Goal: Transaction & Acquisition: Obtain resource

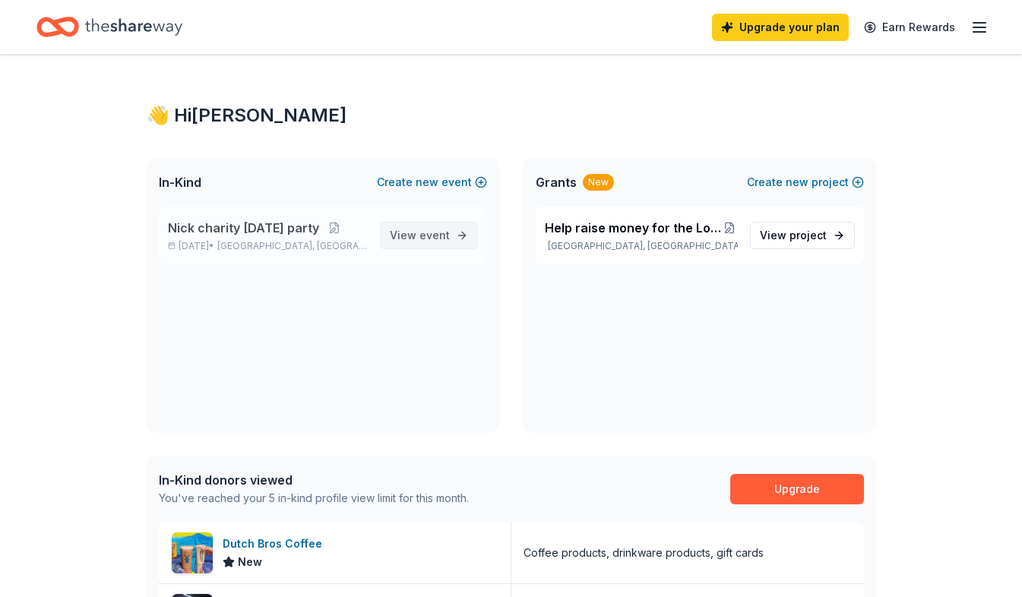
click at [402, 233] on span "View event" at bounding box center [420, 235] width 60 height 18
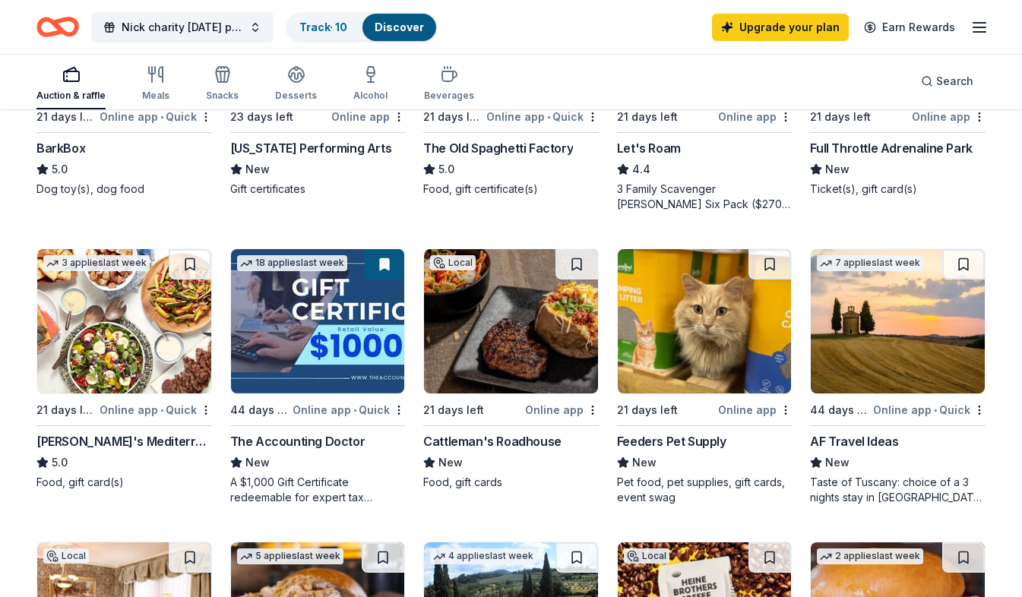
scroll to position [608, 0]
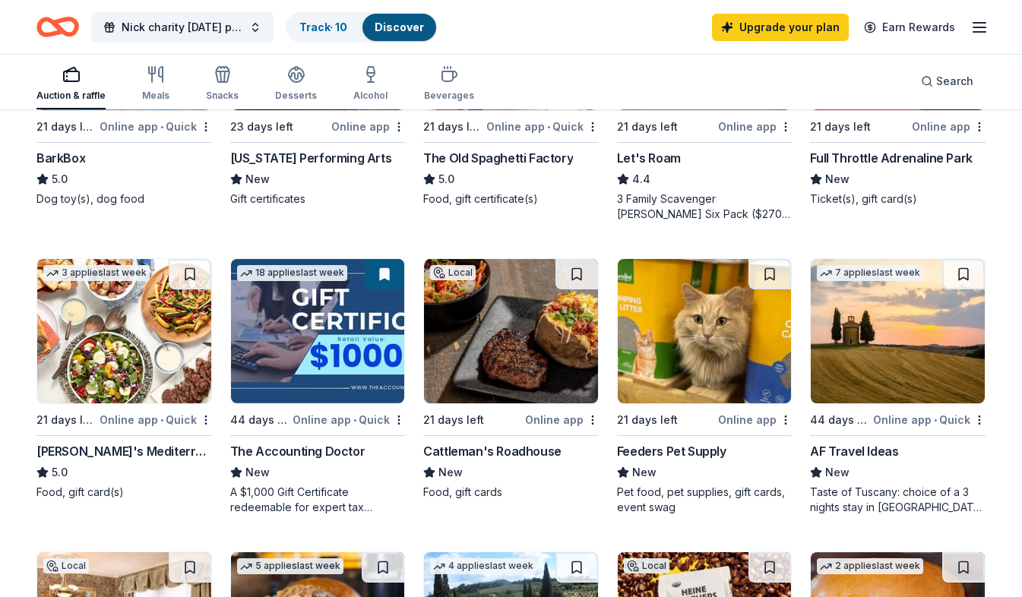
click at [866, 426] on div "44 days left" at bounding box center [840, 420] width 60 height 18
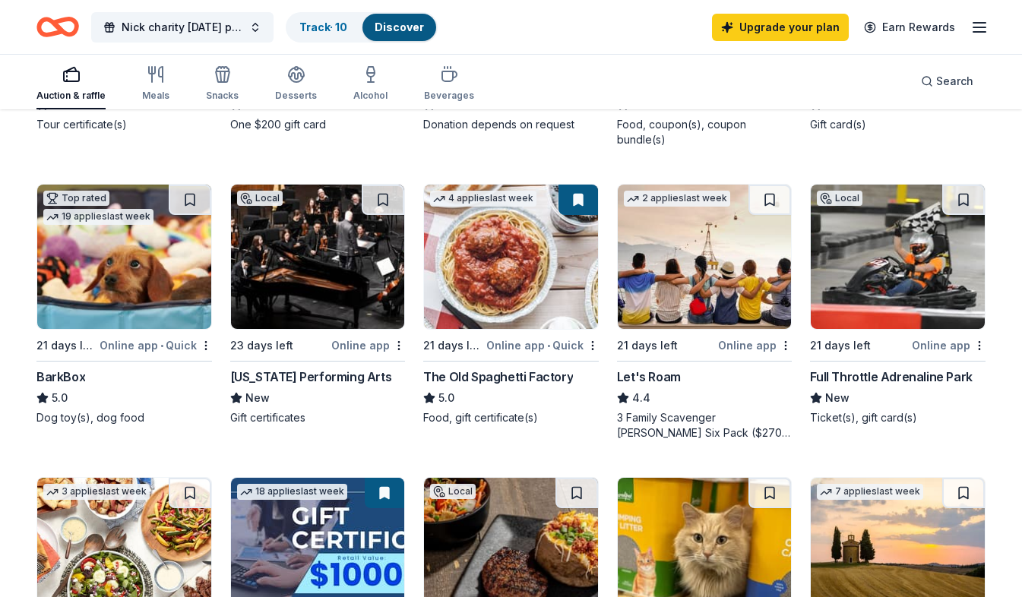
scroll to position [456, 0]
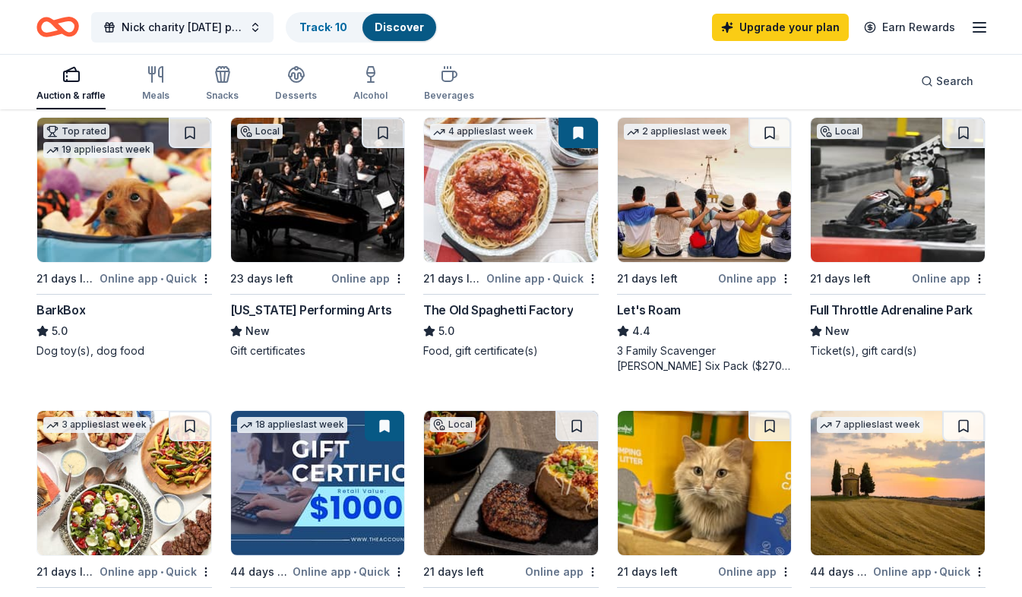
click at [159, 312] on div "BarkBox" at bounding box center [124, 310] width 176 height 18
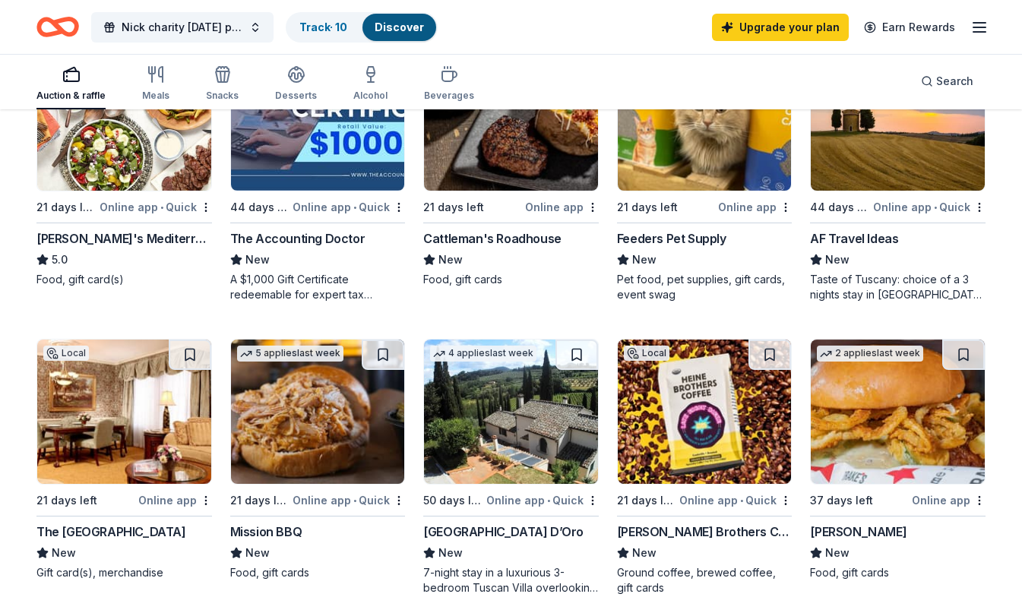
scroll to position [836, 0]
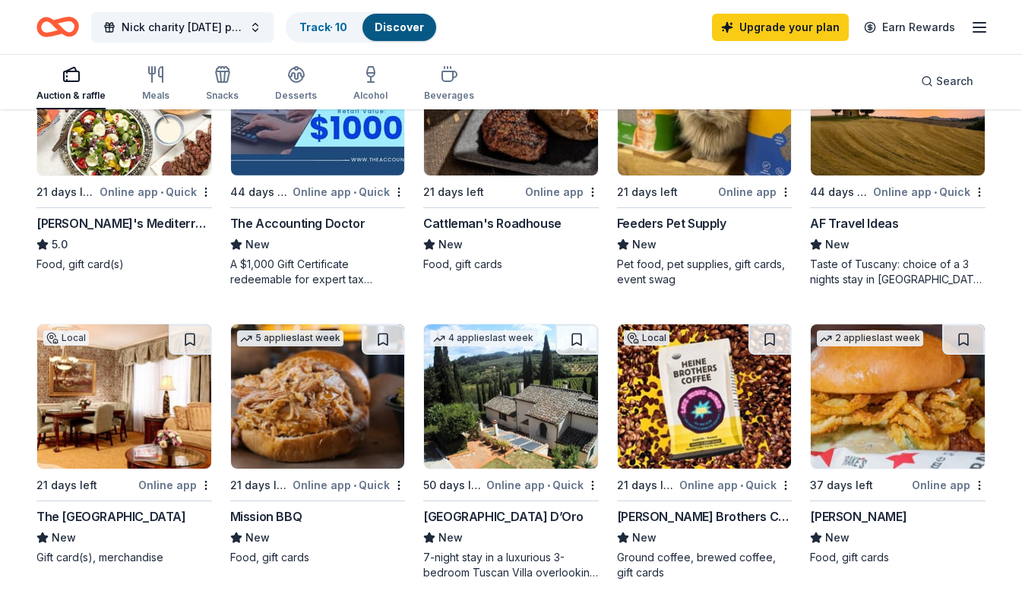
click at [744, 138] on img at bounding box center [705, 103] width 174 height 144
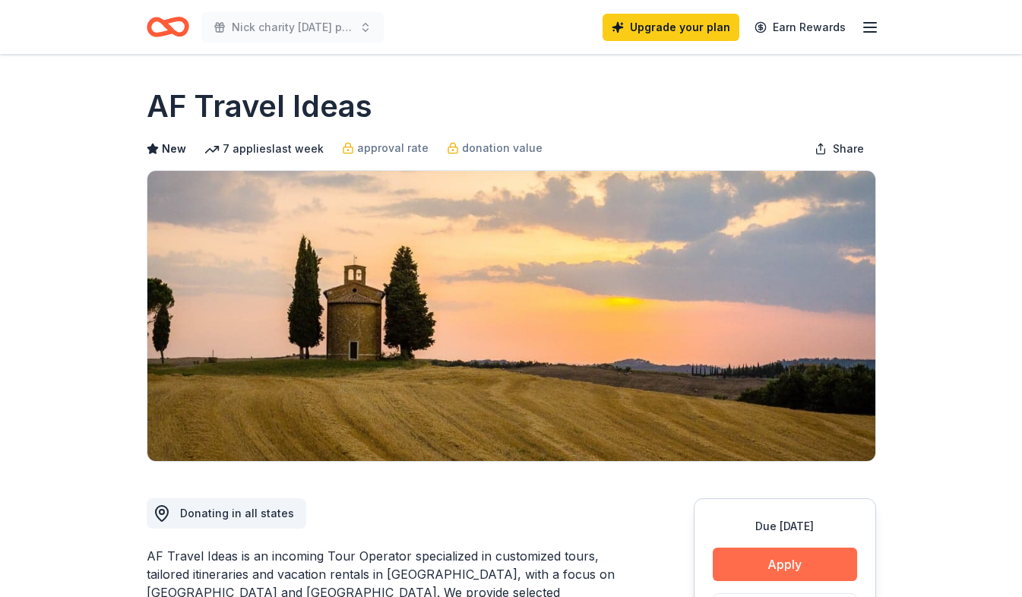
click at [752, 567] on button "Apply" at bounding box center [785, 564] width 144 height 33
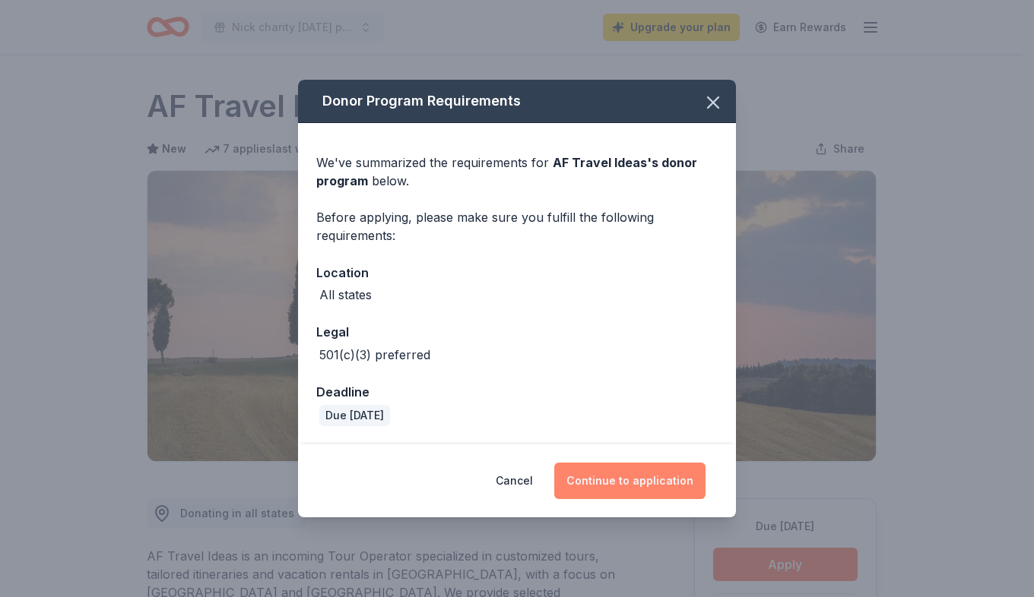
click at [682, 494] on button "Continue to application" at bounding box center [629, 481] width 151 height 36
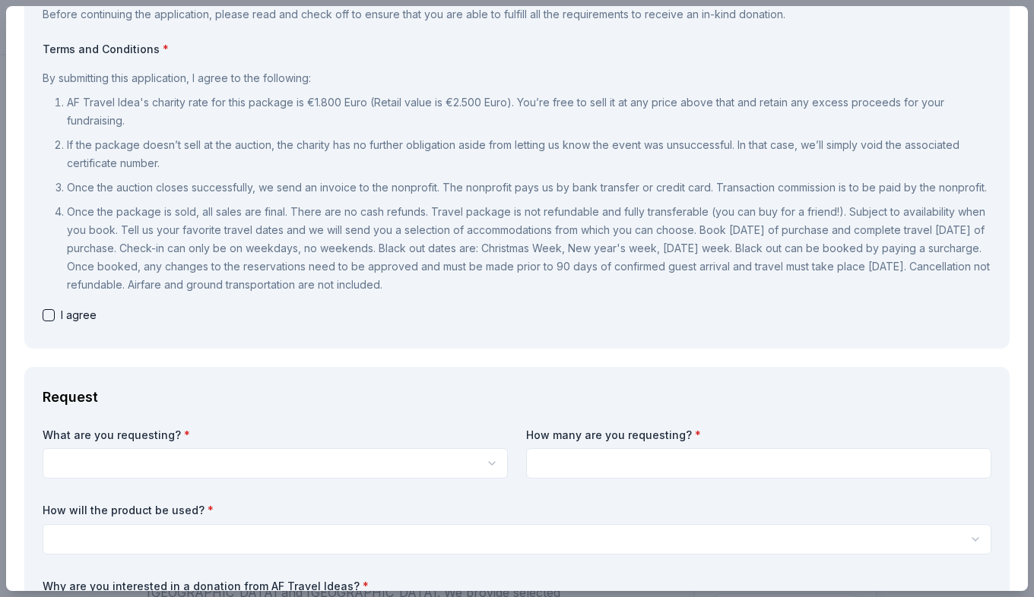
scroll to position [152, 0]
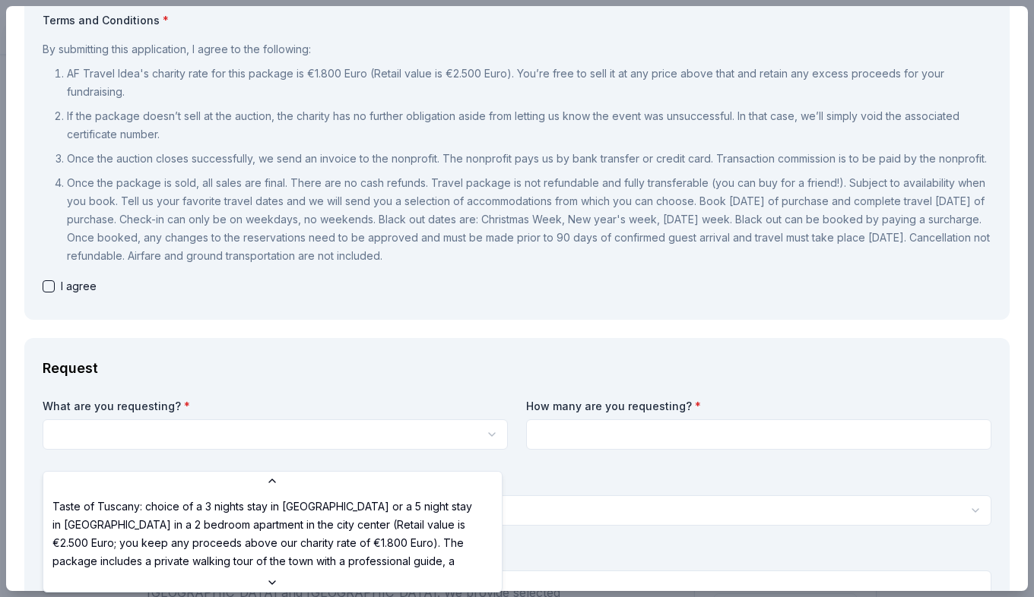
click at [492, 444] on html "Nick charity halloween party Upgrade your plan Earn Rewards Due in 44 days Shar…" at bounding box center [517, 298] width 1034 height 597
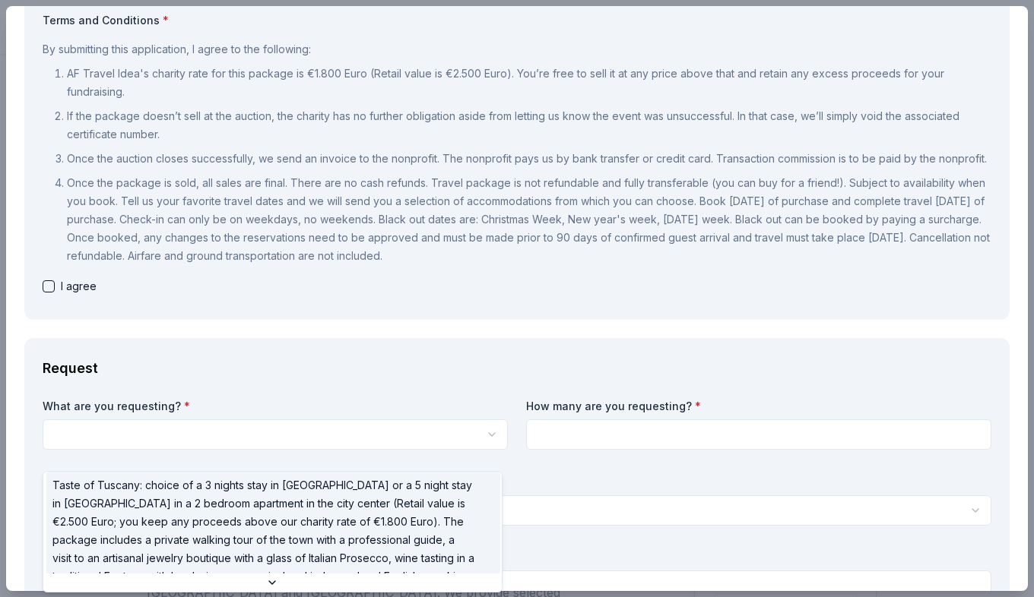
scroll to position [0, 0]
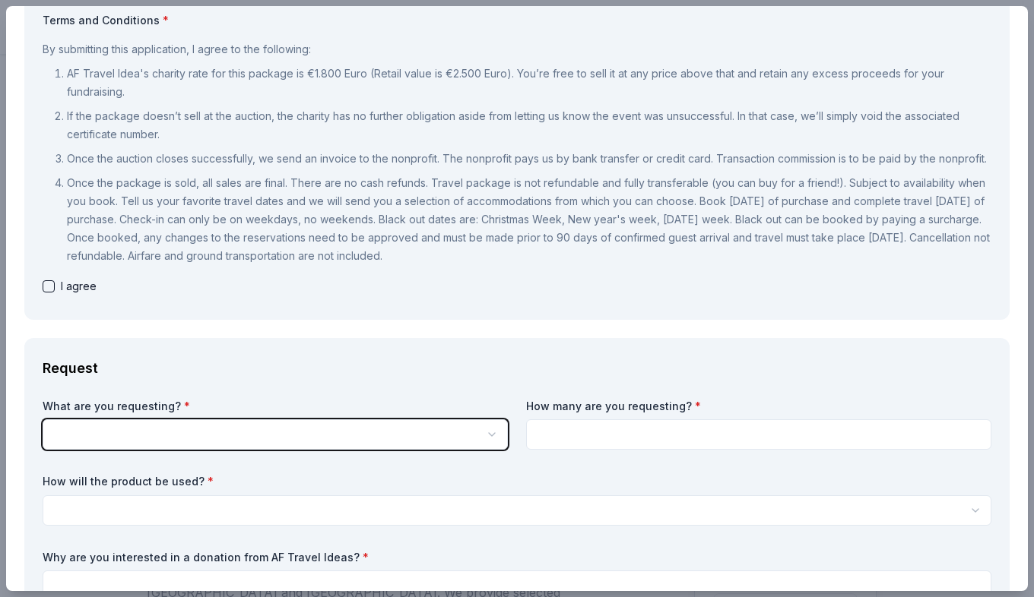
click at [331, 406] on html "Nick charity halloween party Upgrade your plan Earn Rewards Due in 44 days Shar…" at bounding box center [517, 298] width 1034 height 597
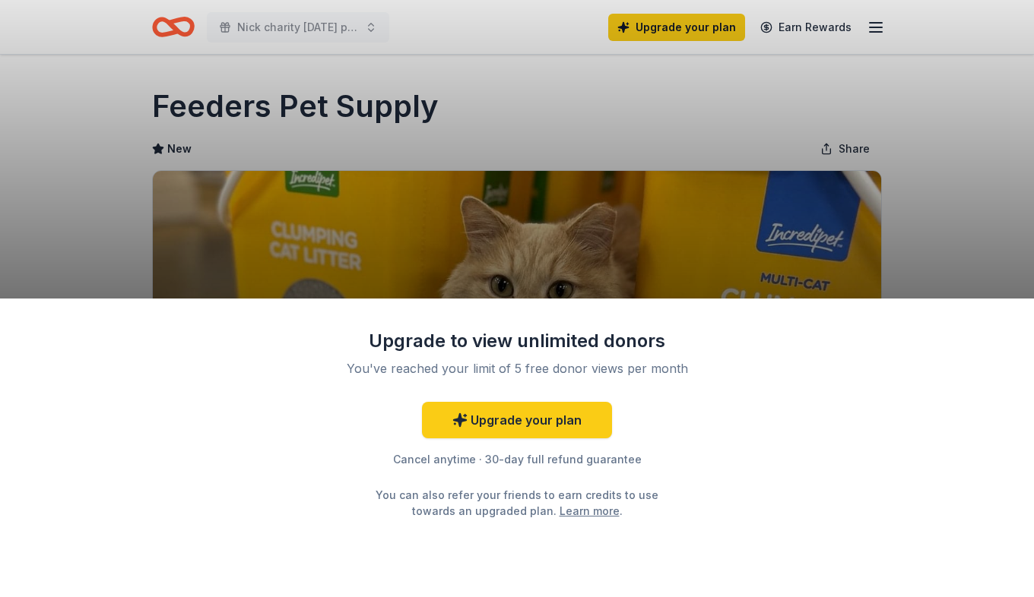
click at [815, 552] on div "Upgrade to view unlimited donors You've reached your limit of 5 free donor view…" at bounding box center [517, 448] width 1034 height 299
click at [628, 258] on div "Upgrade to view unlimited donors You've reached your limit of 5 free donor view…" at bounding box center [517, 298] width 1034 height 597
